Goal: Navigation & Orientation: Find specific page/section

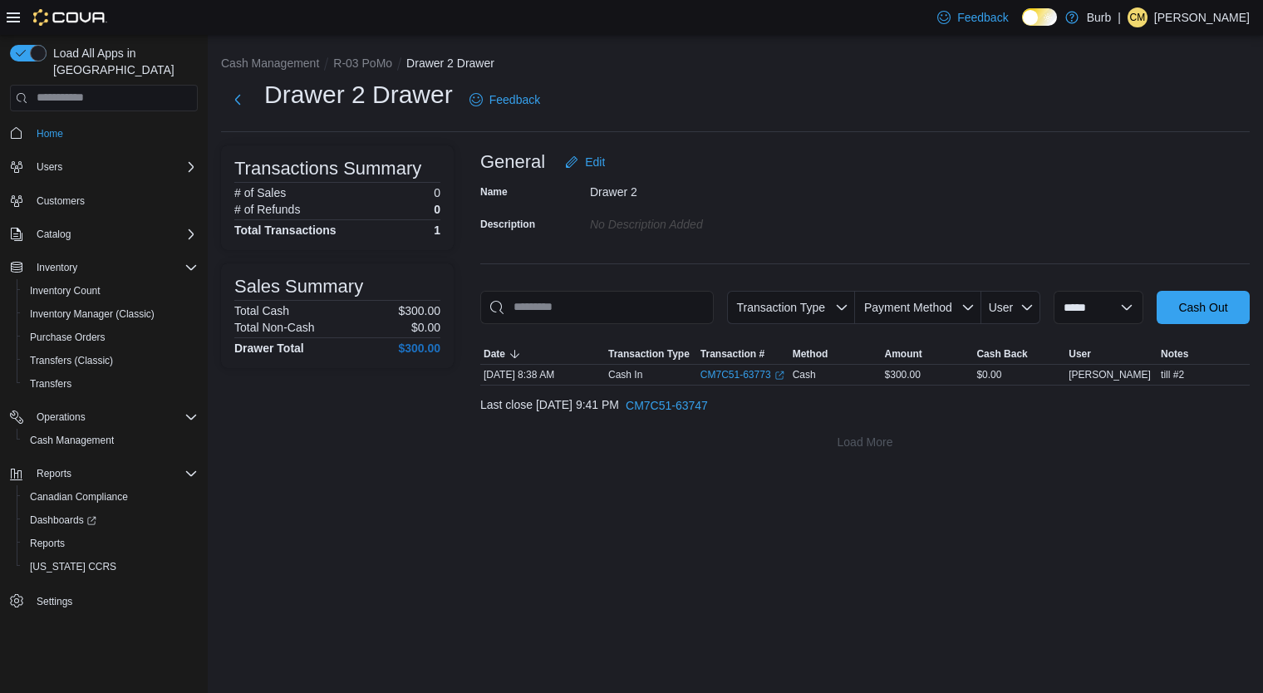
click at [1216, 22] on p "[PERSON_NAME]" at bounding box center [1202, 17] width 96 height 20
click at [1156, 169] on button "Sign Out" at bounding box center [1166, 161] width 153 height 27
